Goal: Task Accomplishment & Management: Complete application form

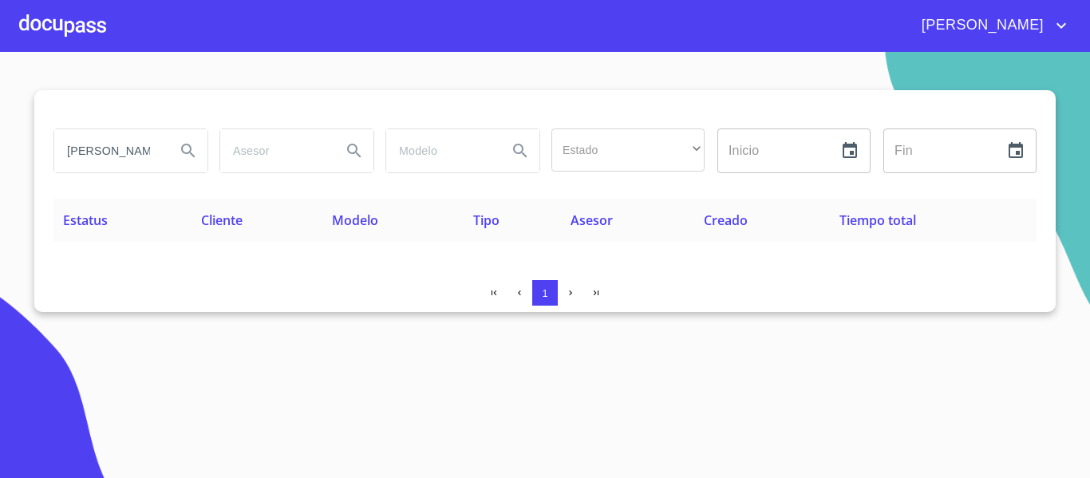
click at [128, 160] on input "[PERSON_NAME]" at bounding box center [108, 150] width 108 height 43
type input "[PERSON_NAME]"
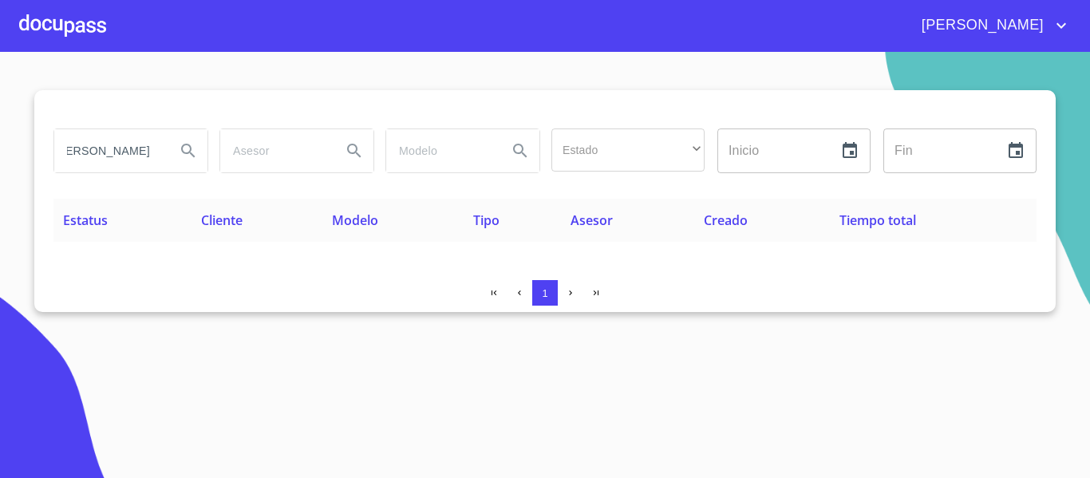
click at [191, 156] on icon "Search" at bounding box center [188, 150] width 19 height 19
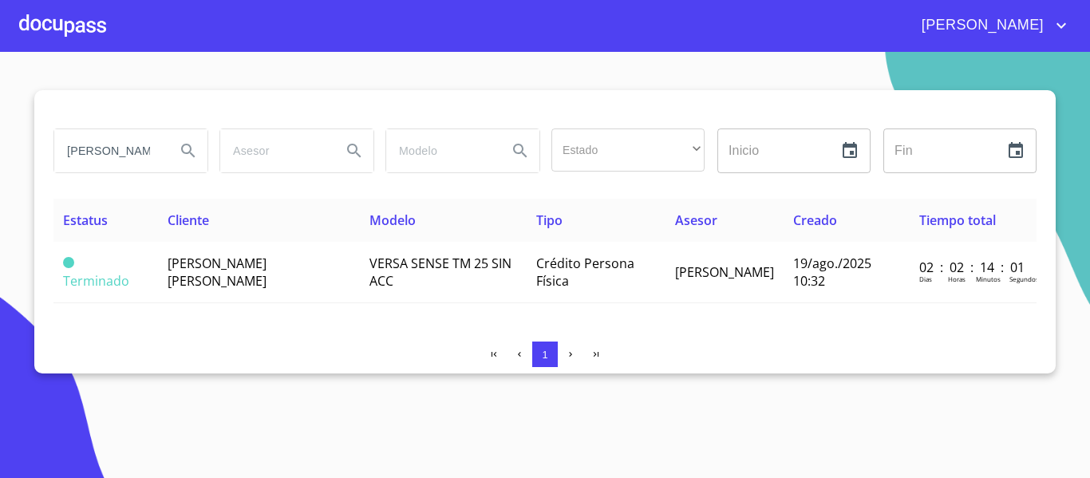
click at [122, 153] on input "[PERSON_NAME]" at bounding box center [108, 150] width 108 height 43
click at [93, 25] on div at bounding box center [62, 25] width 87 height 51
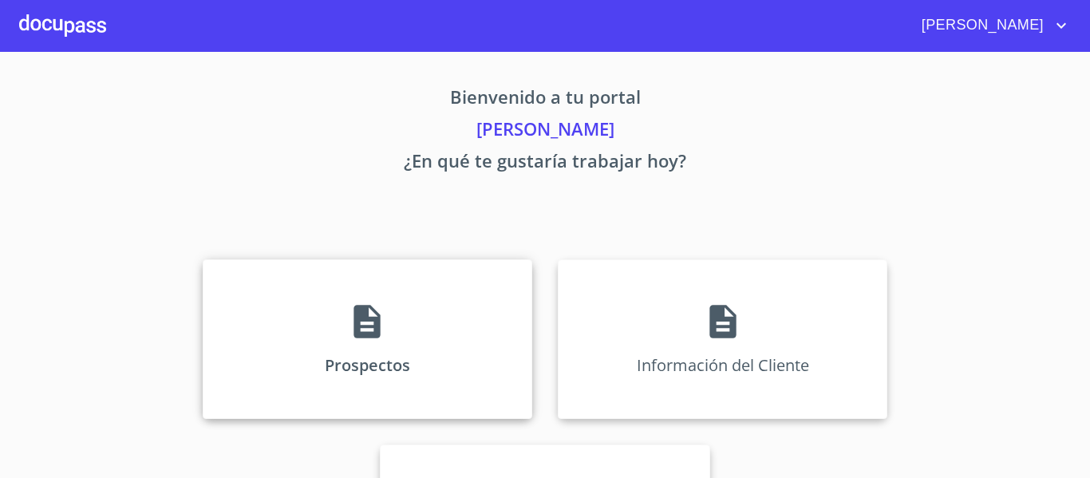
scroll to position [139, 0]
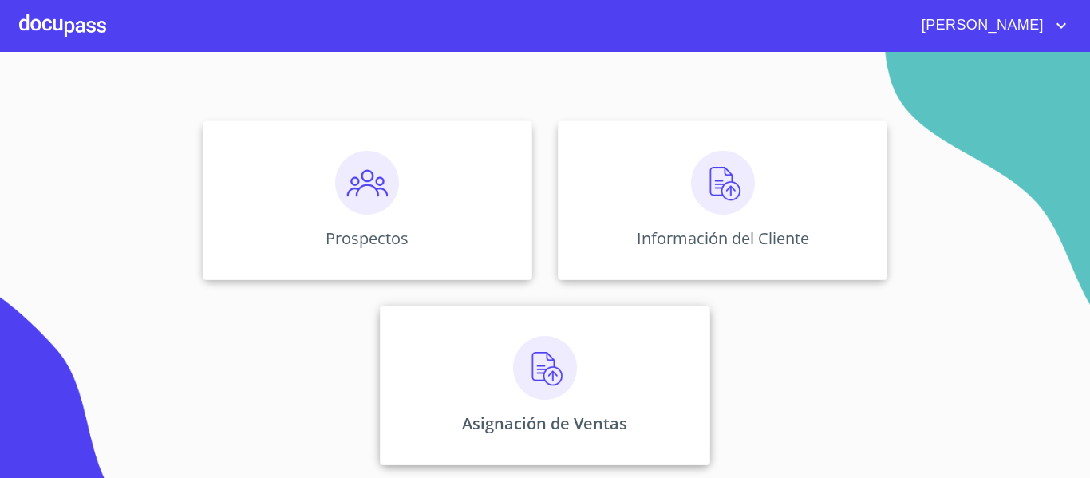
click at [534, 374] on img at bounding box center [545, 368] width 64 height 64
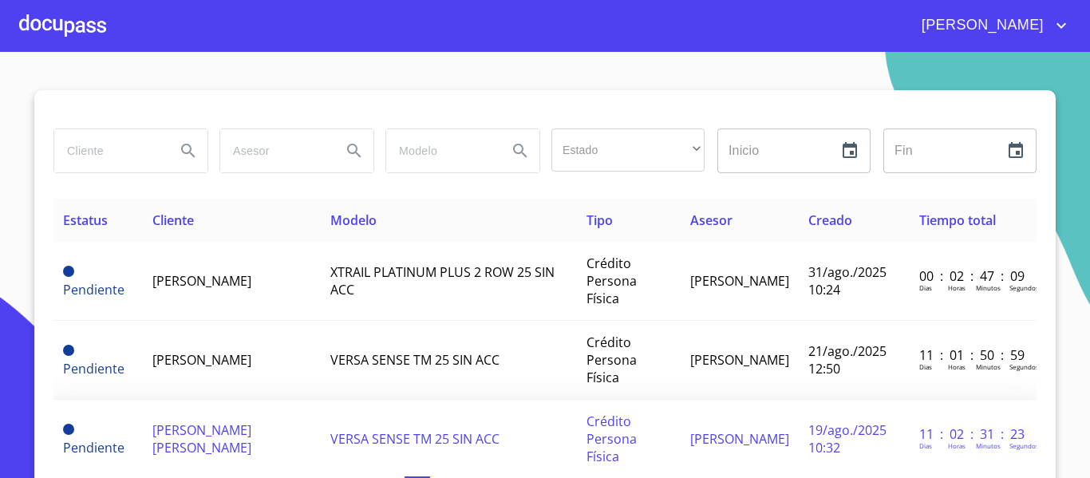
click at [234, 421] on span "[PERSON_NAME] [PERSON_NAME]" at bounding box center [201, 438] width 99 height 35
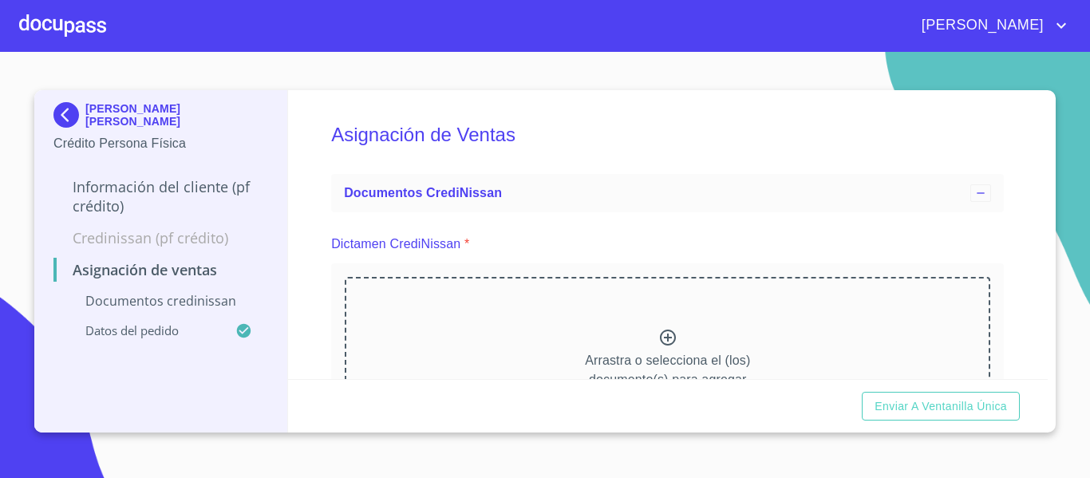
scroll to position [80, 0]
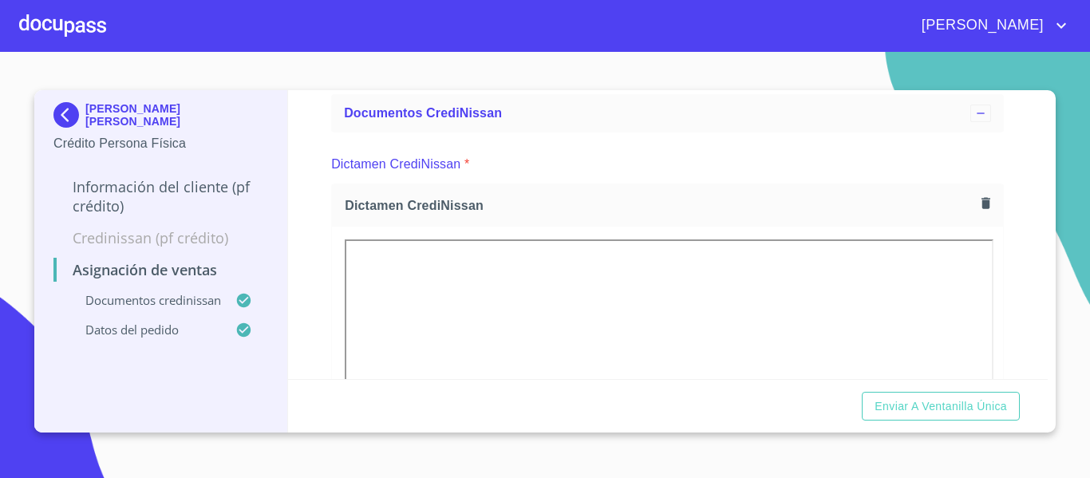
click at [329, 281] on div "Asignación de Ventas Documentos CrediNissan Dictamen CrediNissan * Dictamen Cre…" at bounding box center [668, 234] width 760 height 289
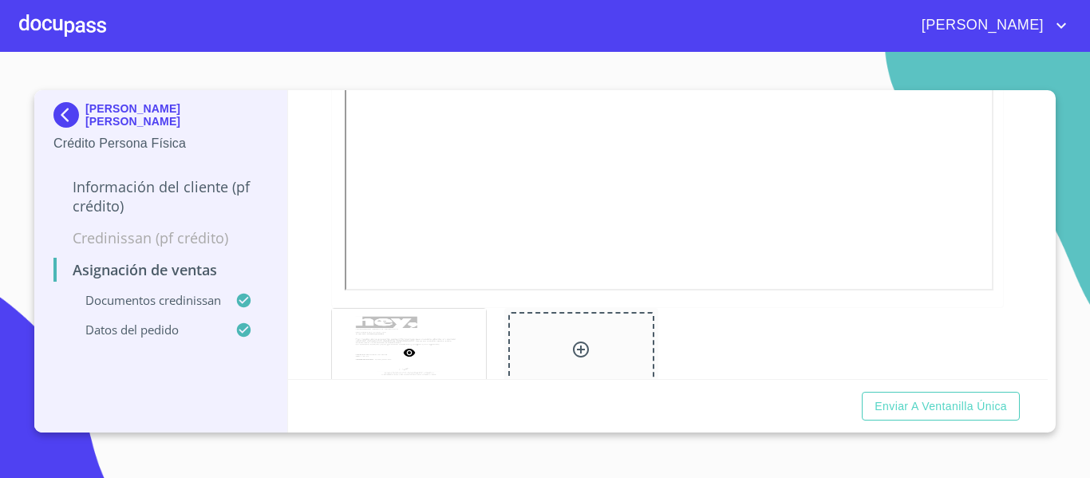
scroll to position [479, 0]
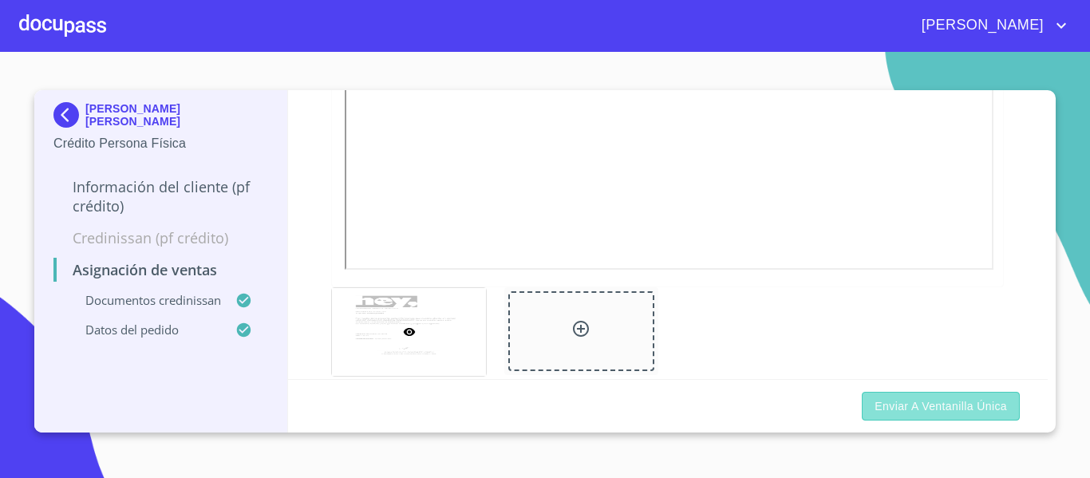
click at [962, 400] on span "Enviar a Ventanilla única" at bounding box center [940, 406] width 132 height 20
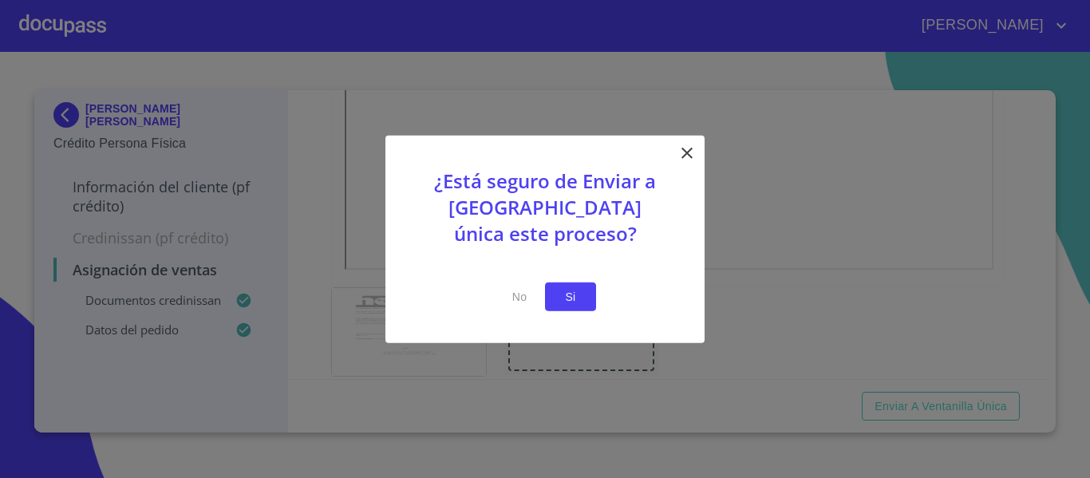
click at [569, 302] on span "Si" at bounding box center [571, 296] width 26 height 20
